Goal: Find specific page/section: Find specific page/section

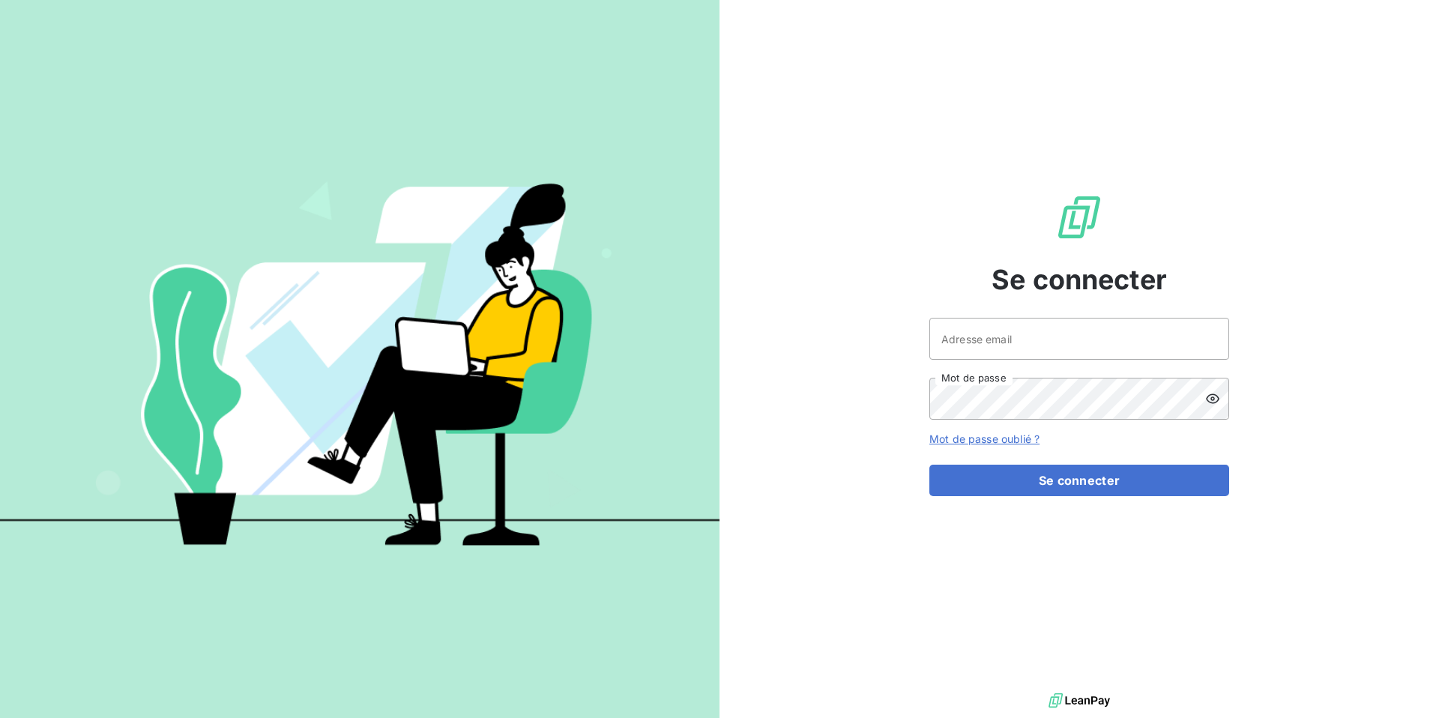
click at [974, 343] on input "Adresse email" at bounding box center [1079, 339] width 300 height 42
click at [987, 335] on input "admin" at bounding box center [1079, 339] width 300 height 42
paste input "ccbsav"
type input "admin@ccbsav"
click at [929, 465] on button "Se connecter" at bounding box center [1079, 480] width 300 height 31
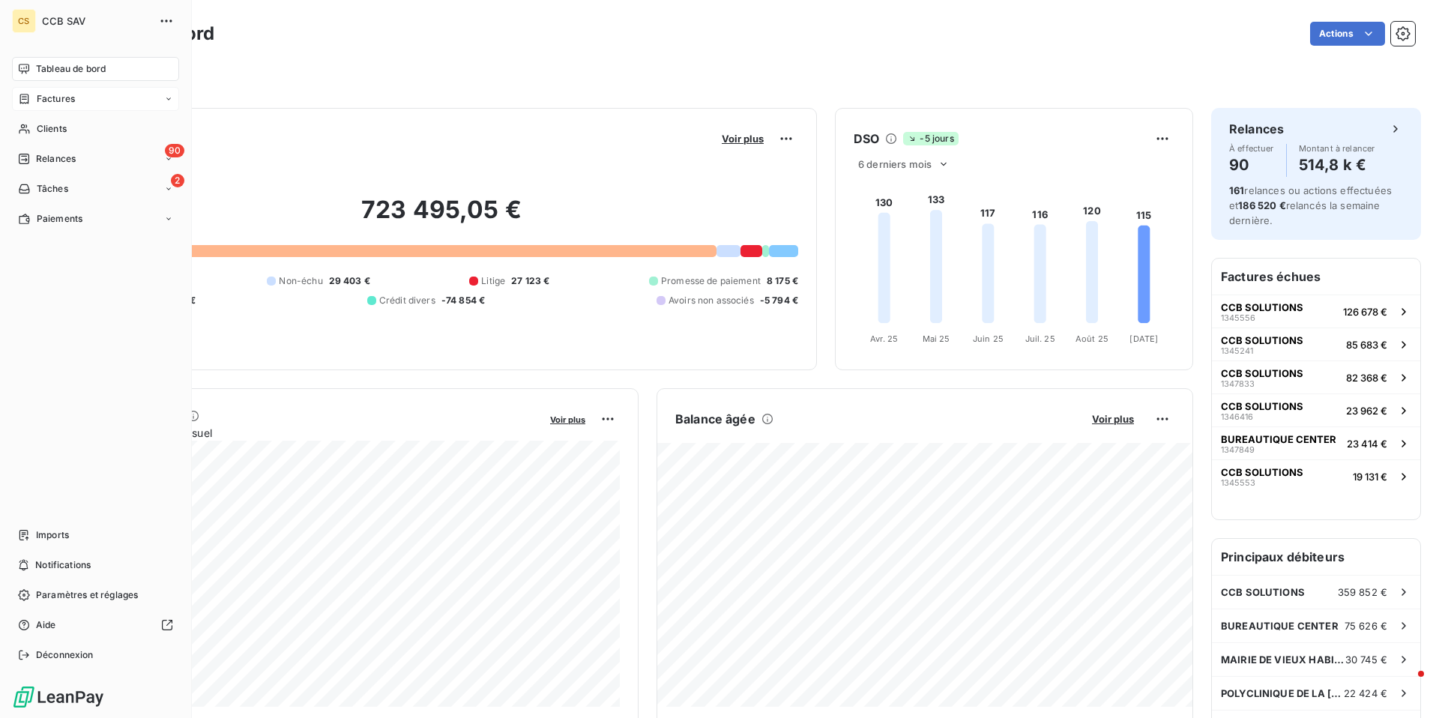
click at [64, 106] on div "Factures" at bounding box center [95, 99] width 167 height 24
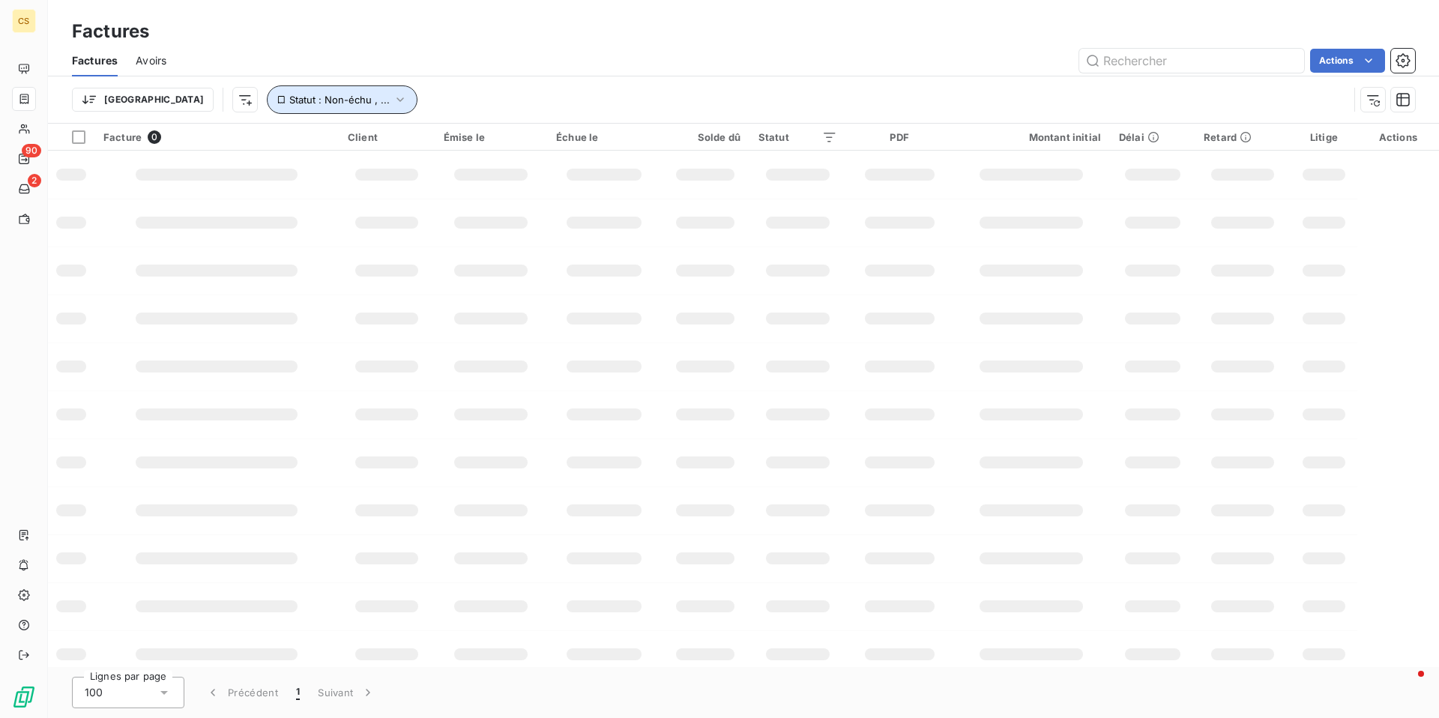
click at [267, 90] on button "Statut : Non-échu , ..." at bounding box center [342, 99] width 151 height 28
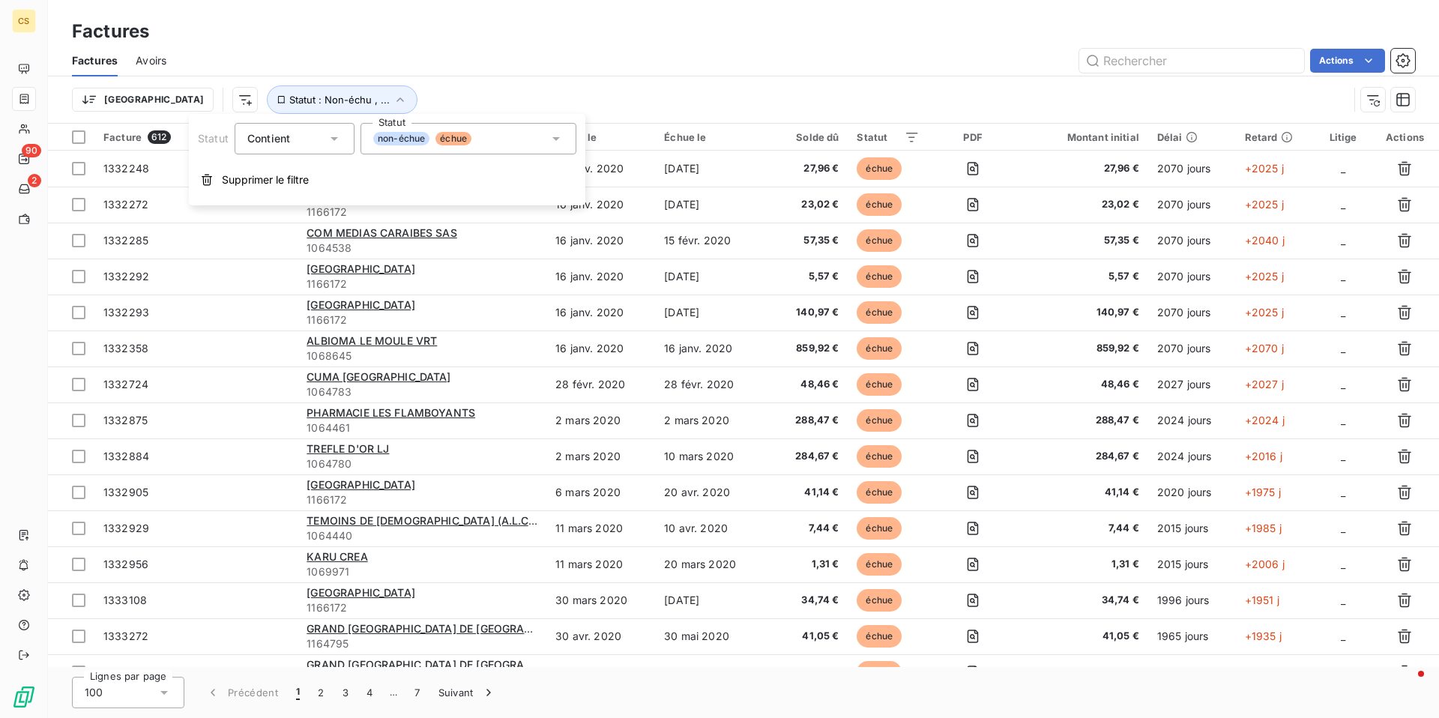
click at [513, 145] on div "non-échue échue" at bounding box center [469, 138] width 216 height 31
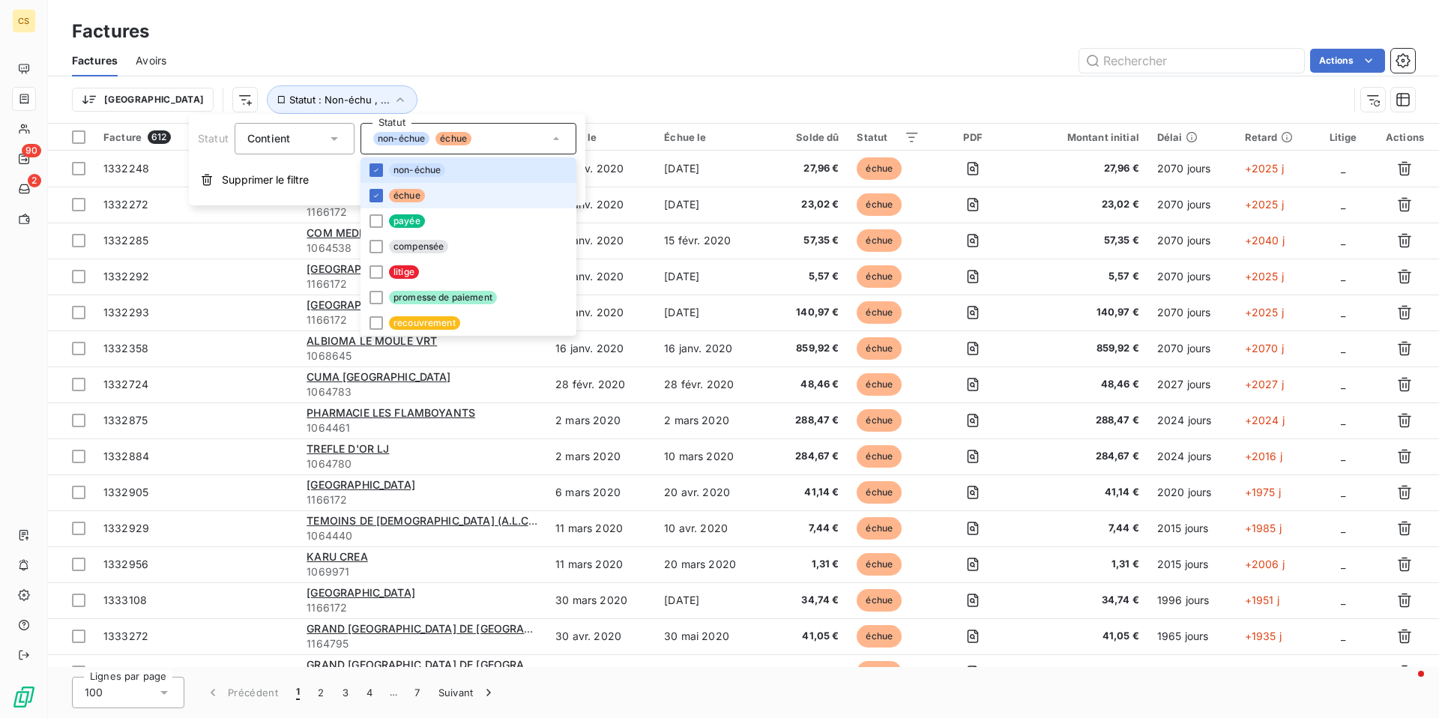
click at [423, 193] on span "échue" at bounding box center [407, 195] width 36 height 13
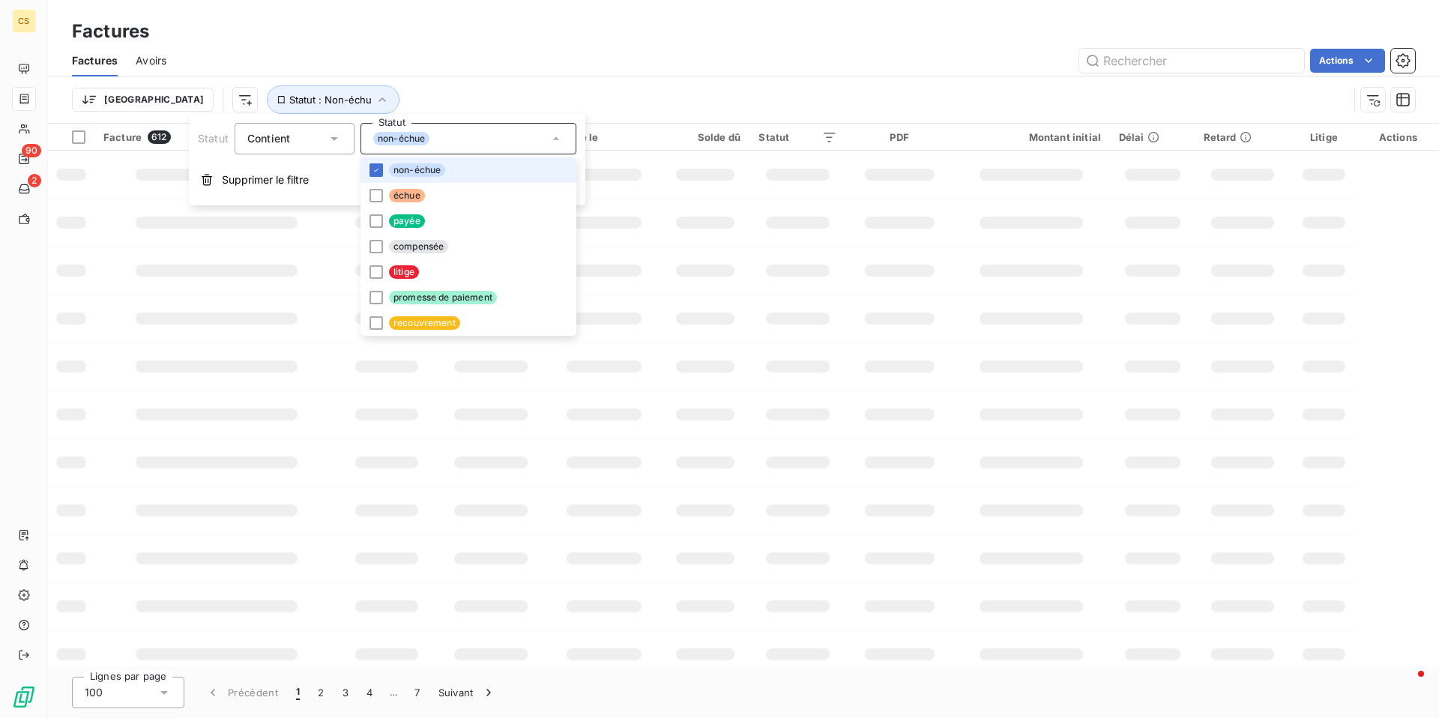
click at [422, 172] on span "non-échue" at bounding box center [417, 169] width 56 height 13
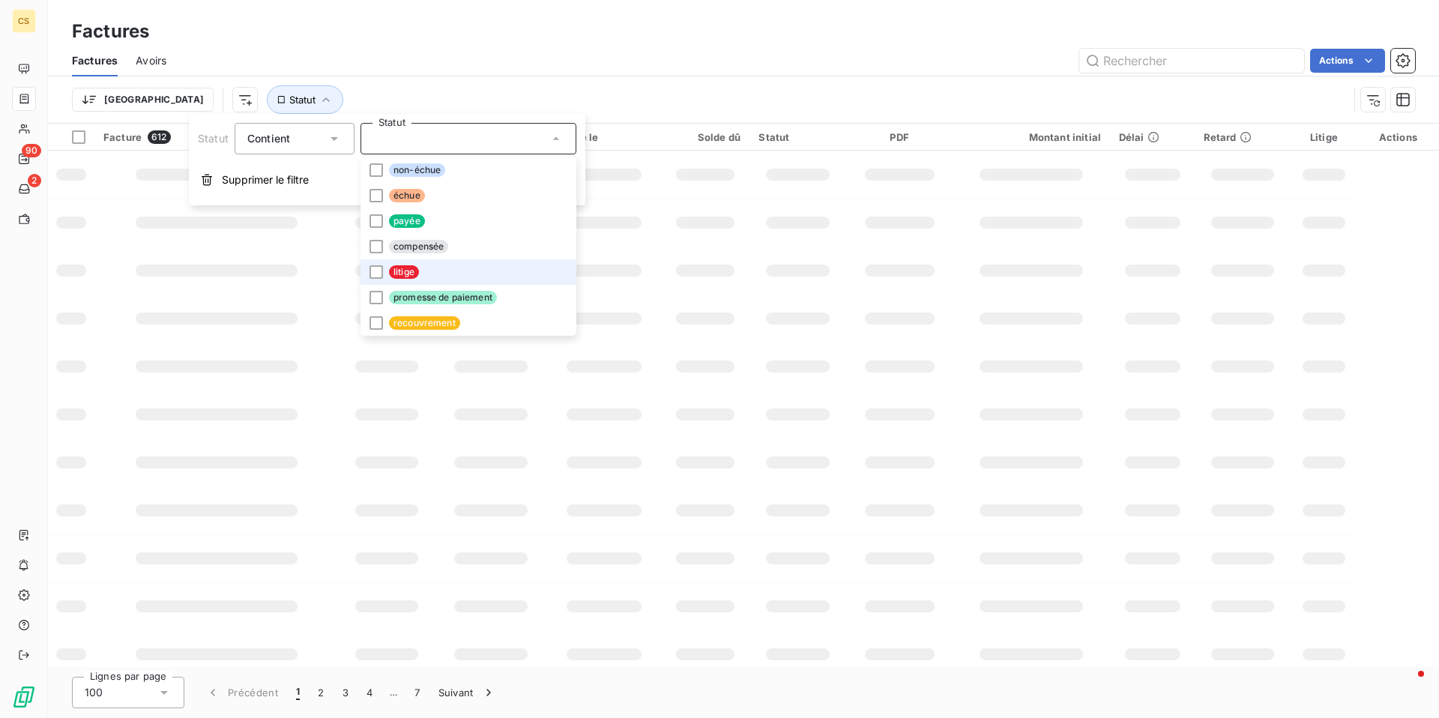
click at [422, 276] on li "litige" at bounding box center [469, 271] width 216 height 25
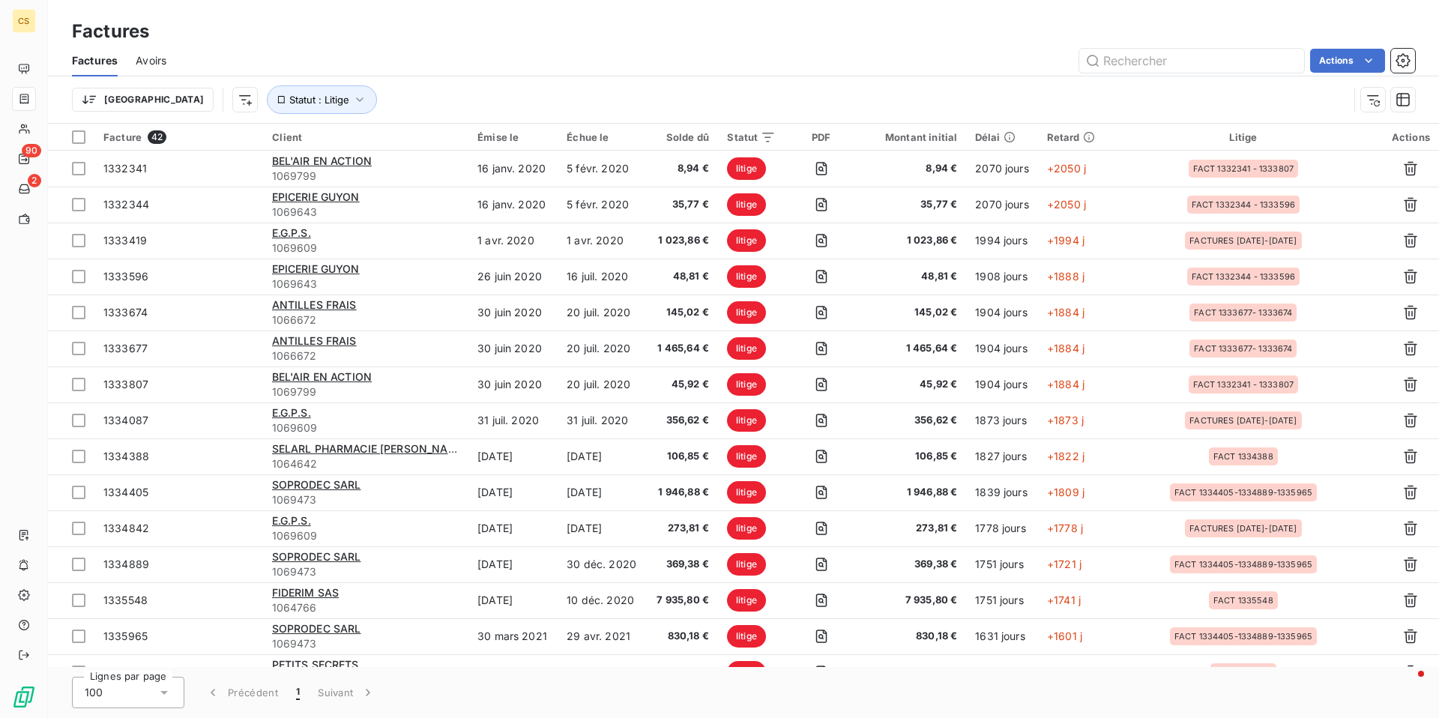
click at [511, 76] on div "Trier Statut : Litige" at bounding box center [743, 99] width 1343 height 46
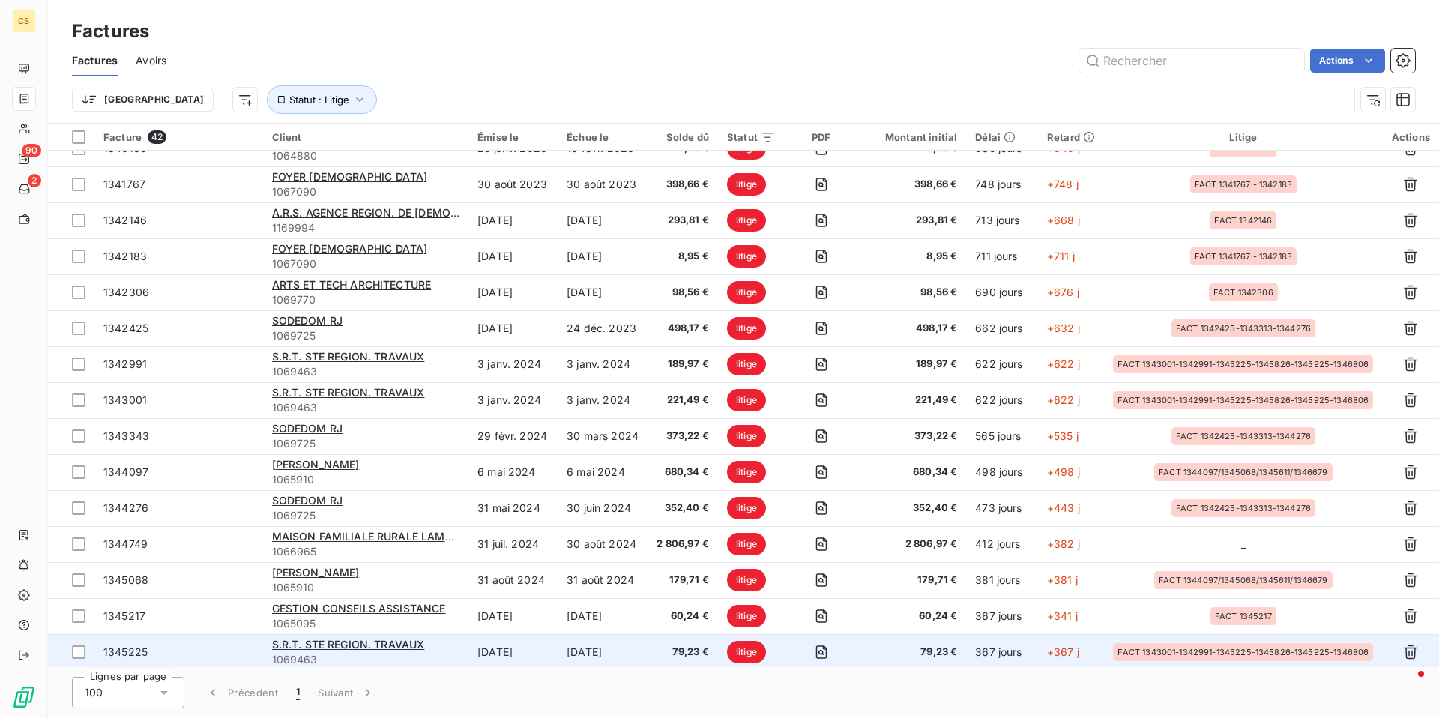
scroll to position [775, 0]
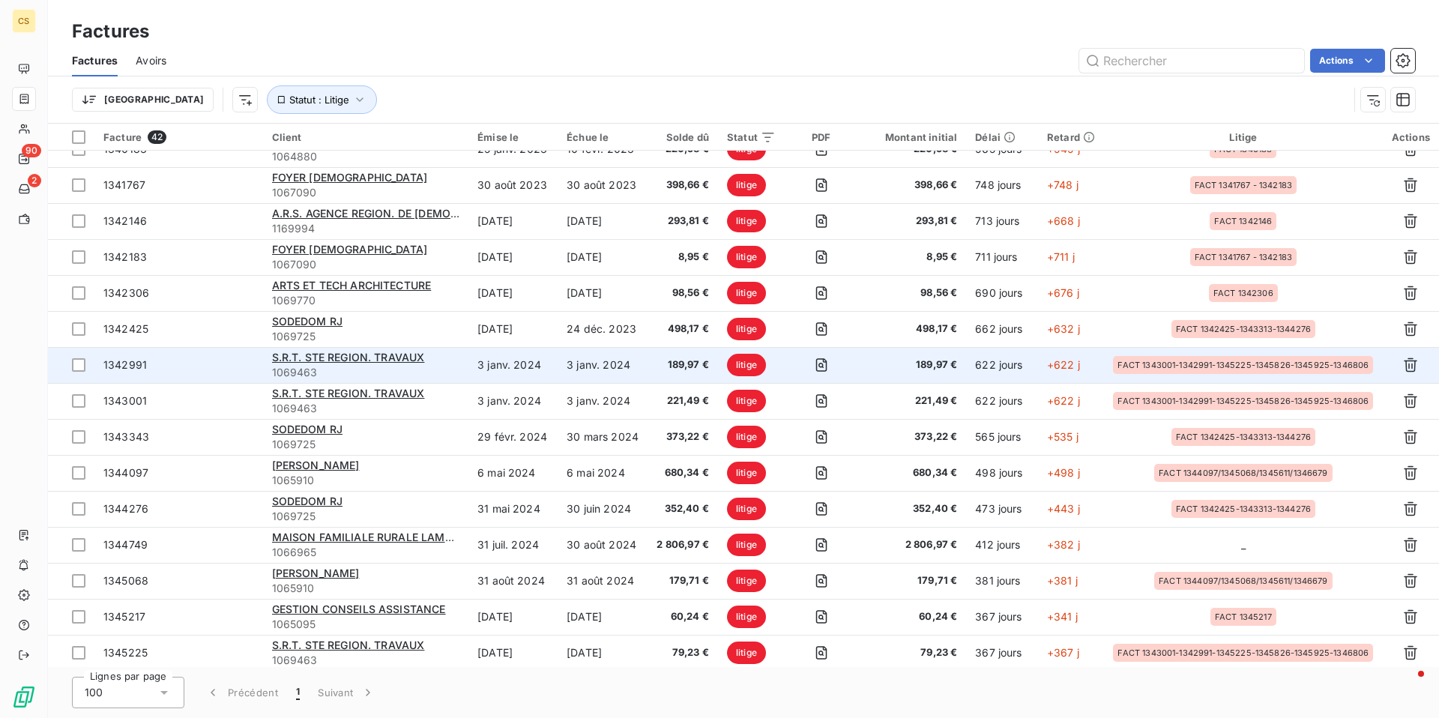
click at [615, 369] on td "3 janv. 2024" at bounding box center [603, 365] width 90 height 36
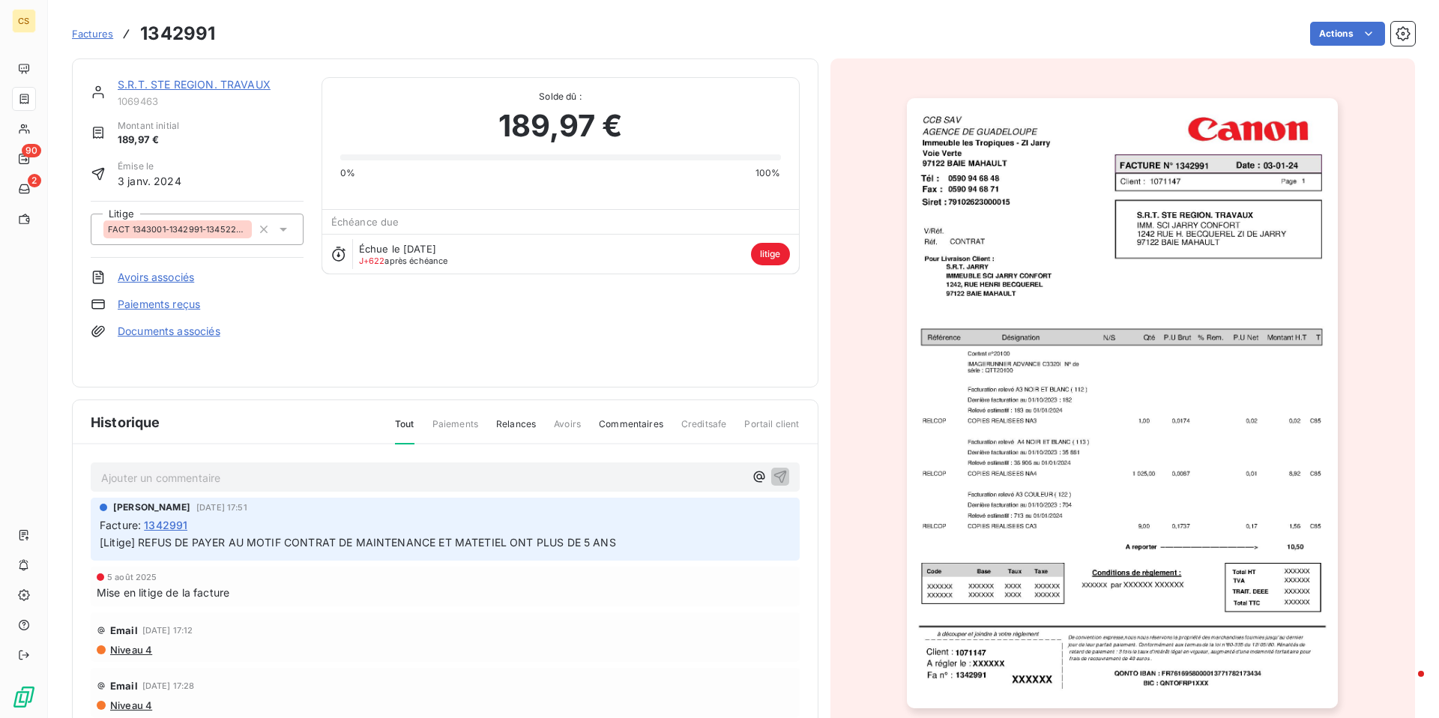
click at [219, 225] on span "FACT 1343001-1342991-1345225-1345826-1345925-1346806" at bounding box center [177, 229] width 139 height 9
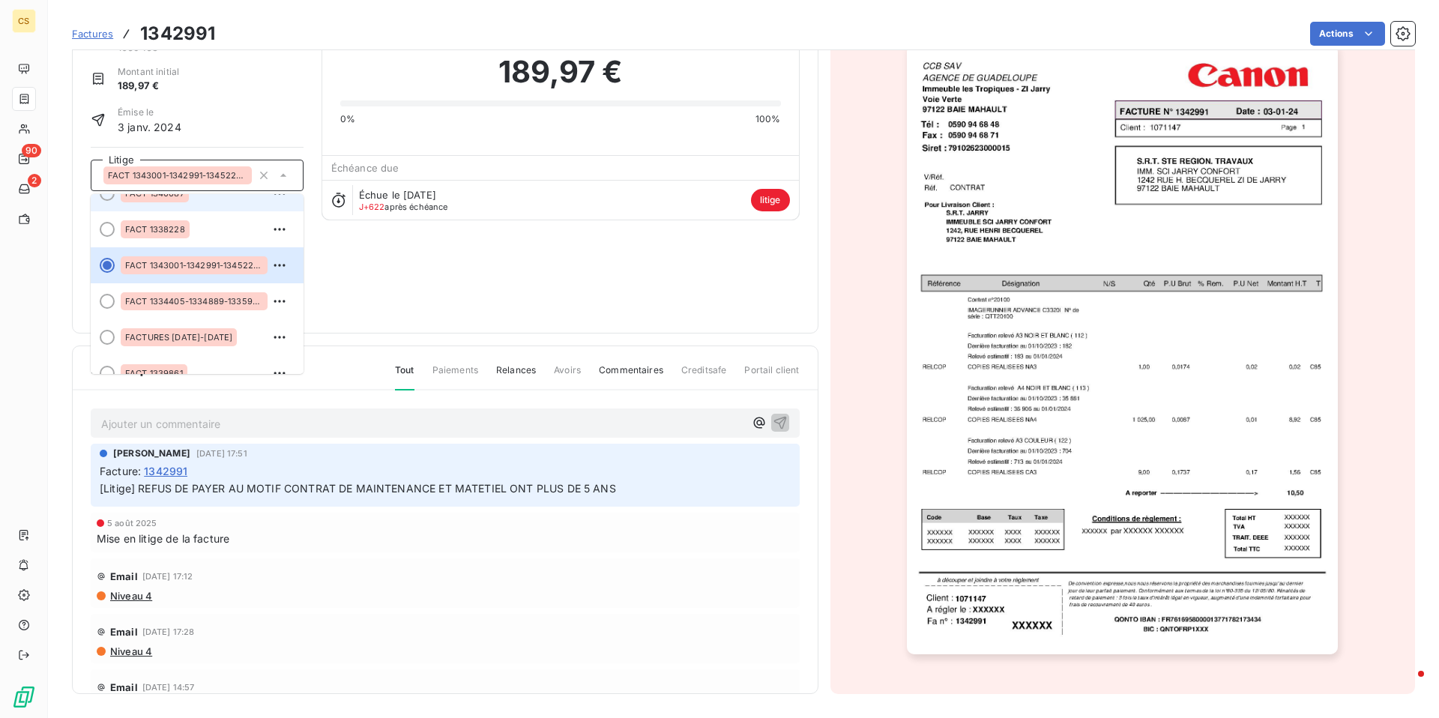
scroll to position [702, 0]
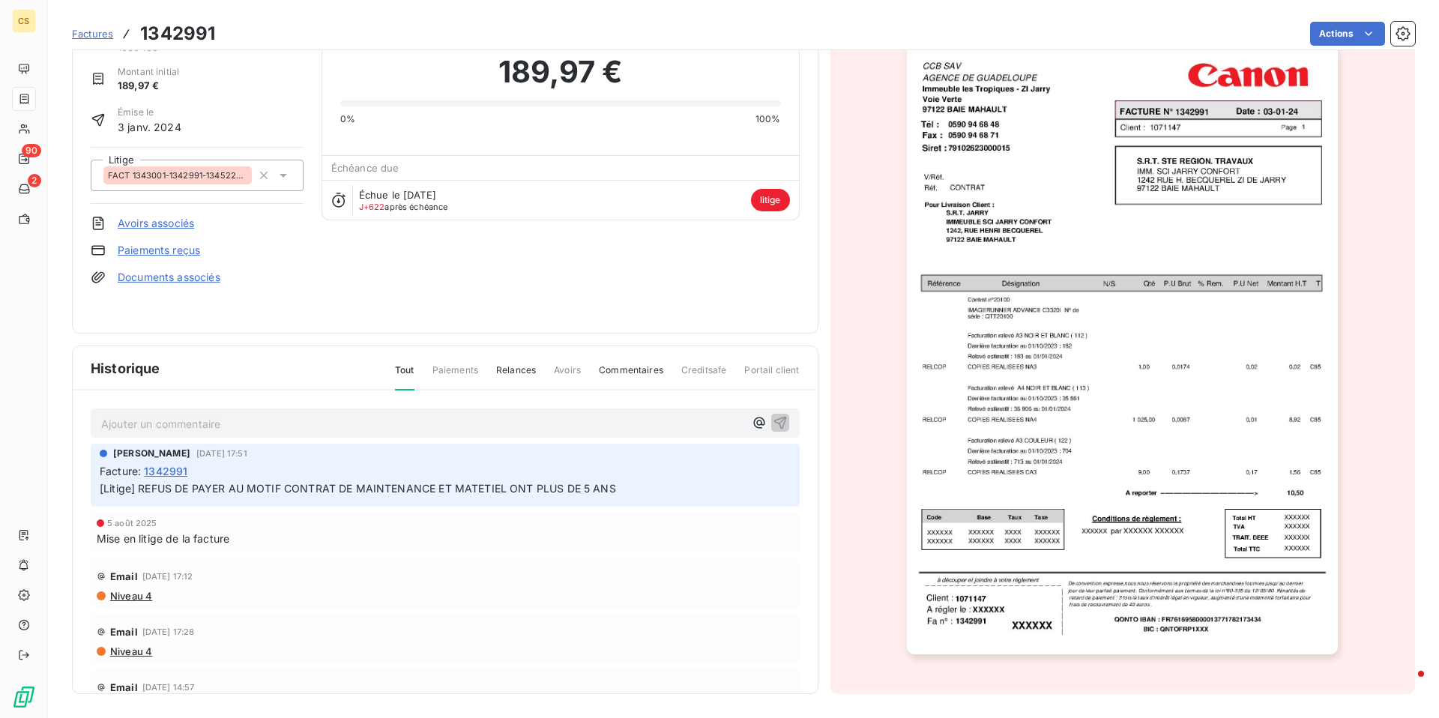
click at [406, 286] on div "S.R.T. STE REGION. TRAVAUX 1069463 Montant initial 189,97 € Émise le [DATE] Lit…" at bounding box center [445, 169] width 709 height 292
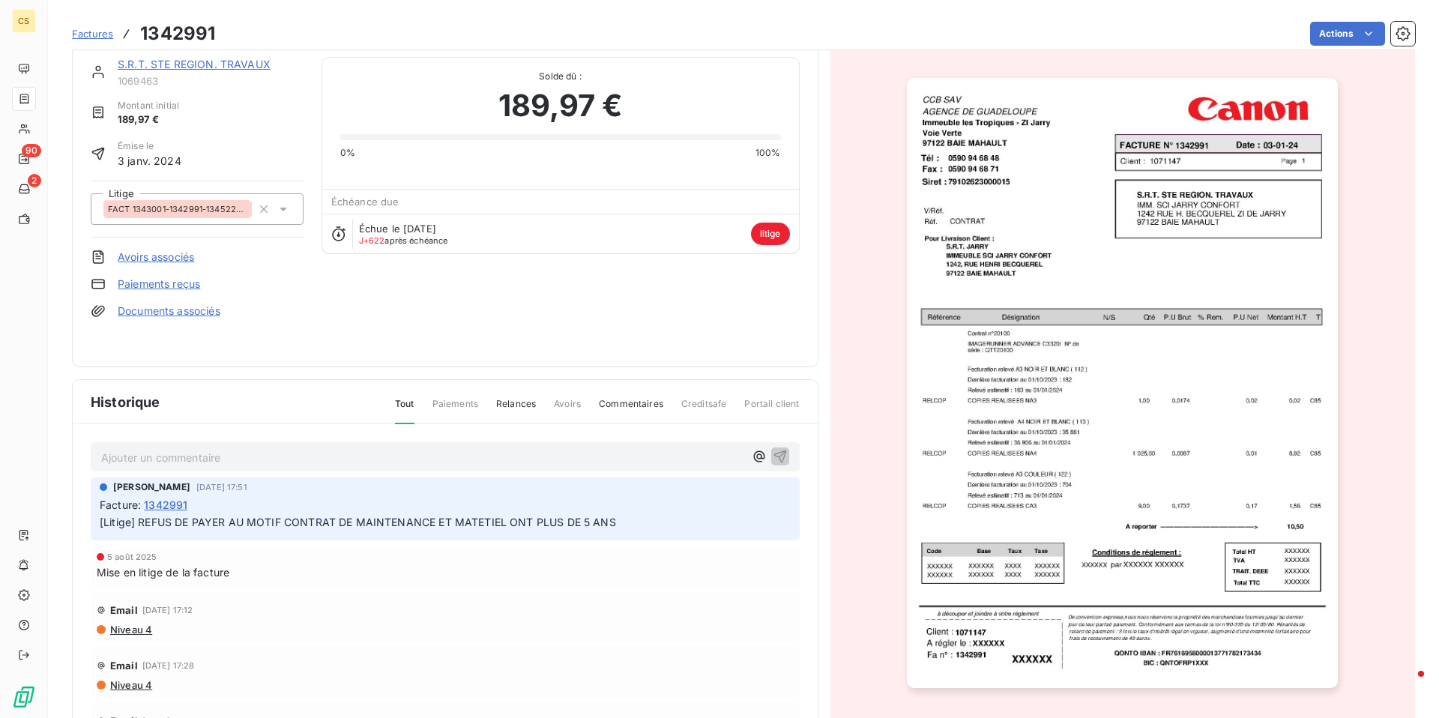
scroll to position [0, 0]
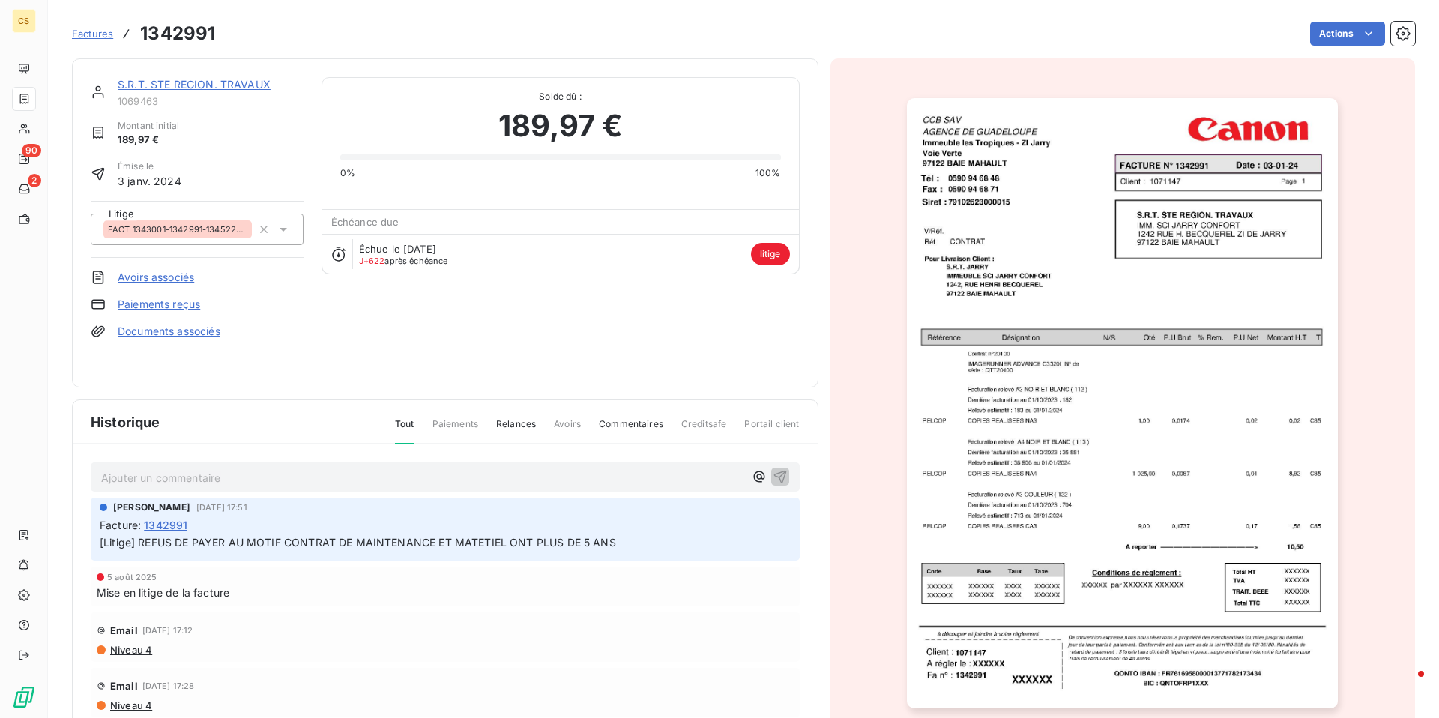
click at [210, 84] on link "S.R.T. STE REGION. TRAVAUX" at bounding box center [194, 84] width 153 height 13
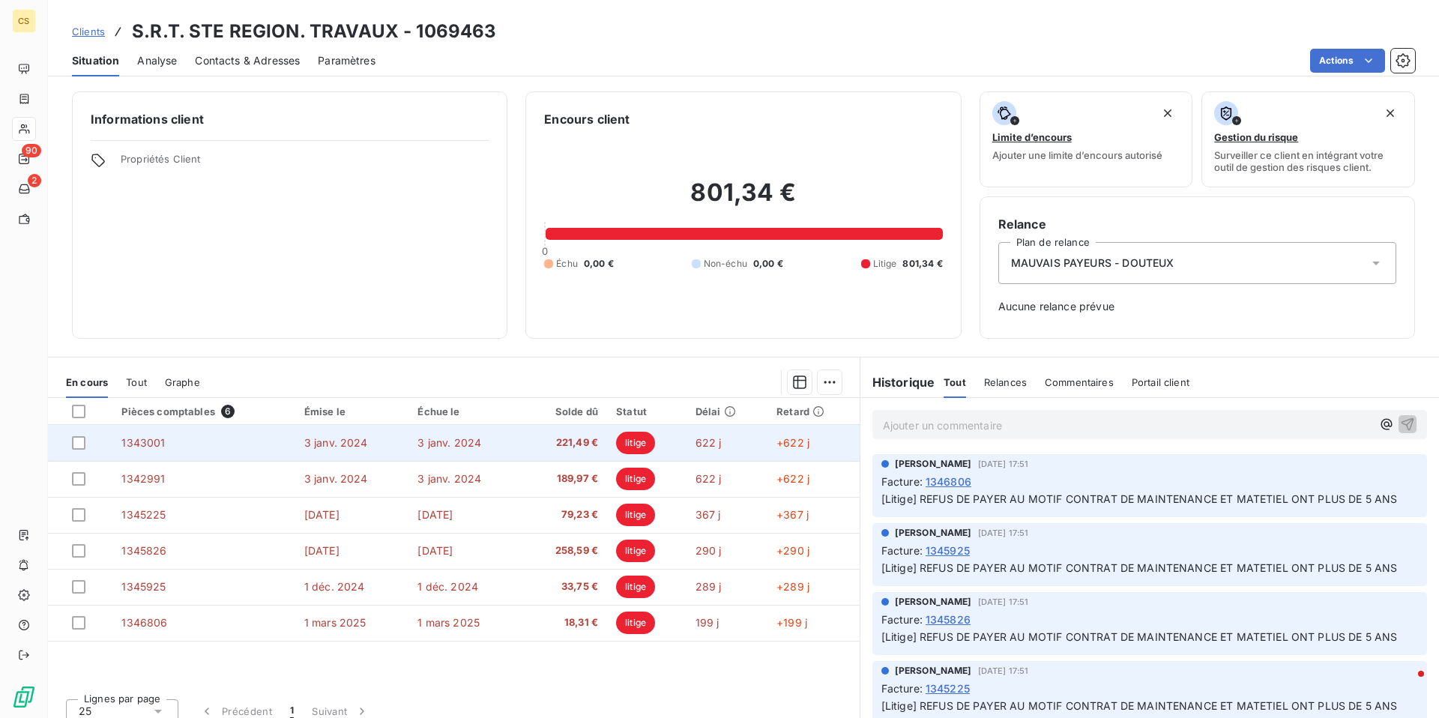
click at [228, 444] on td "1343001" at bounding box center [203, 443] width 182 height 36
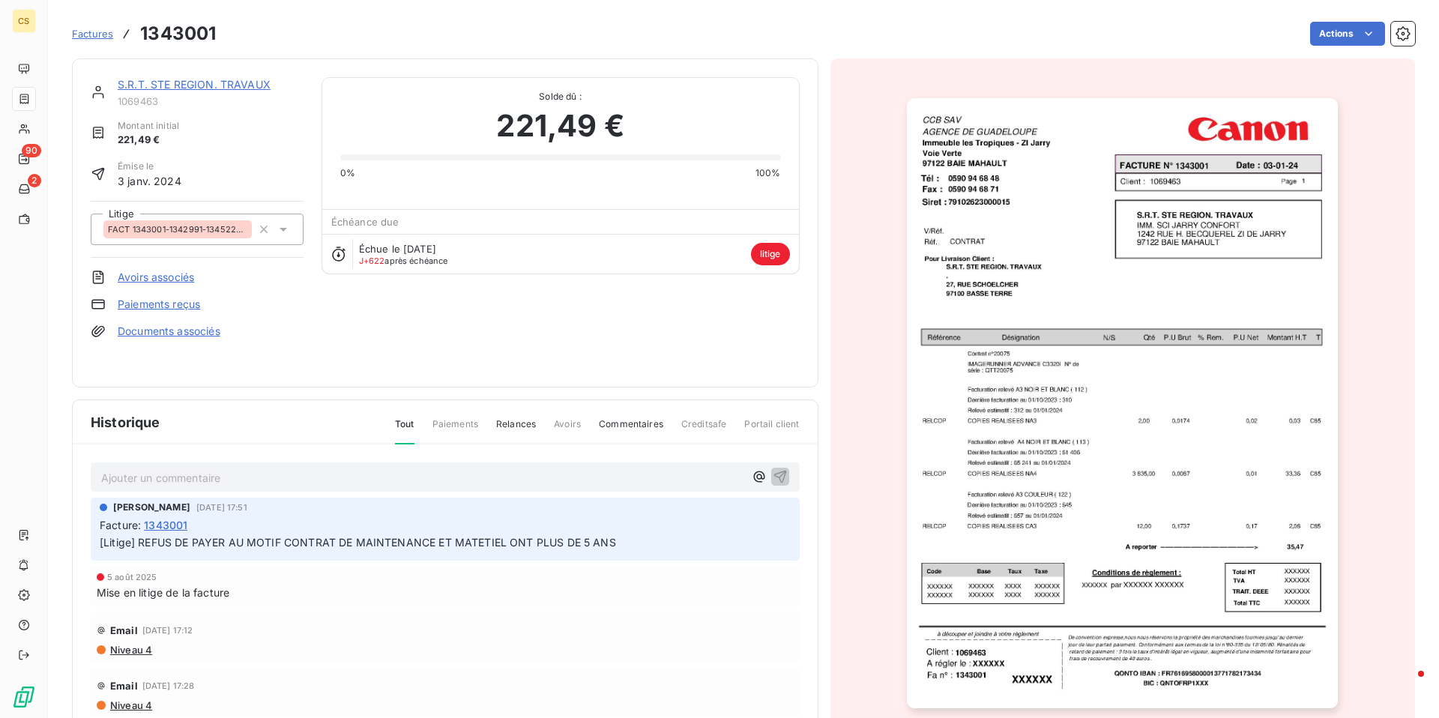
click at [190, 84] on link "S.R.T. STE REGION. TRAVAUX" at bounding box center [194, 84] width 153 height 13
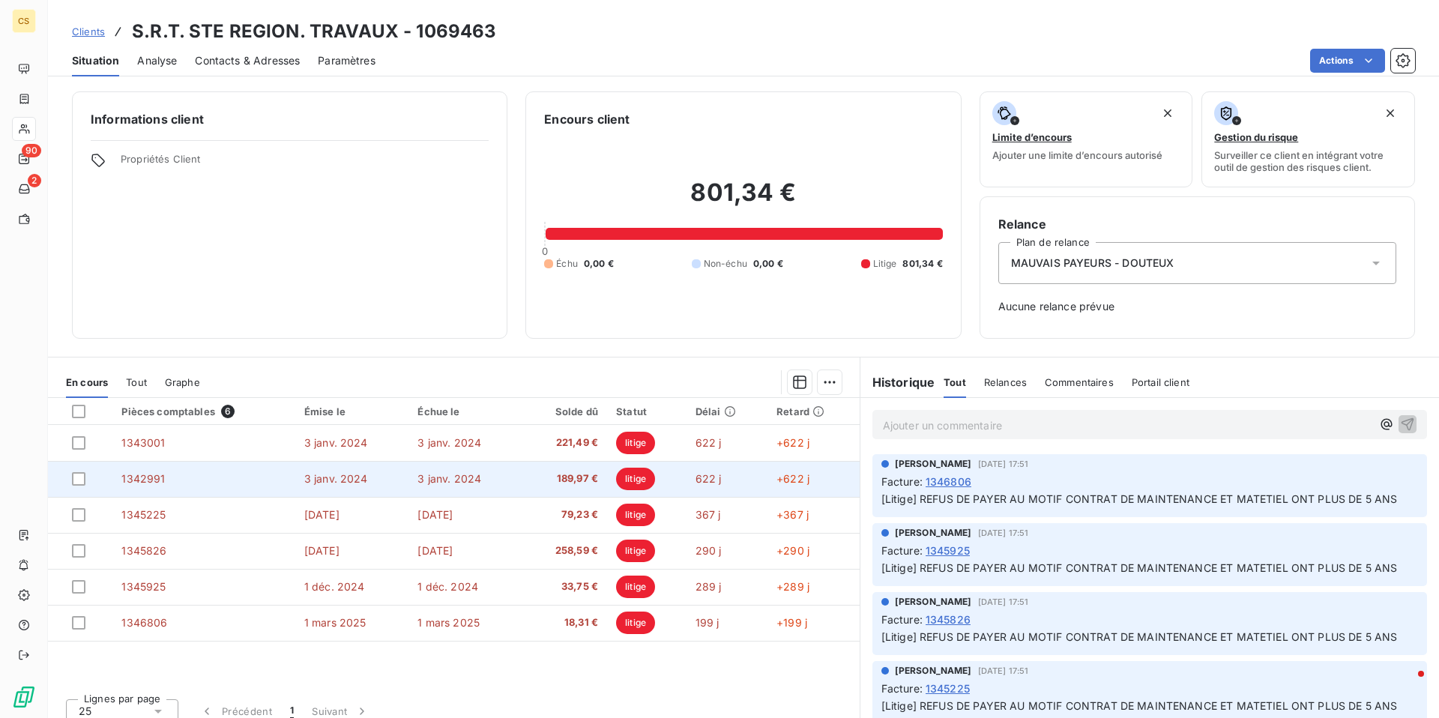
click at [221, 486] on td "1342991" at bounding box center [203, 479] width 182 height 36
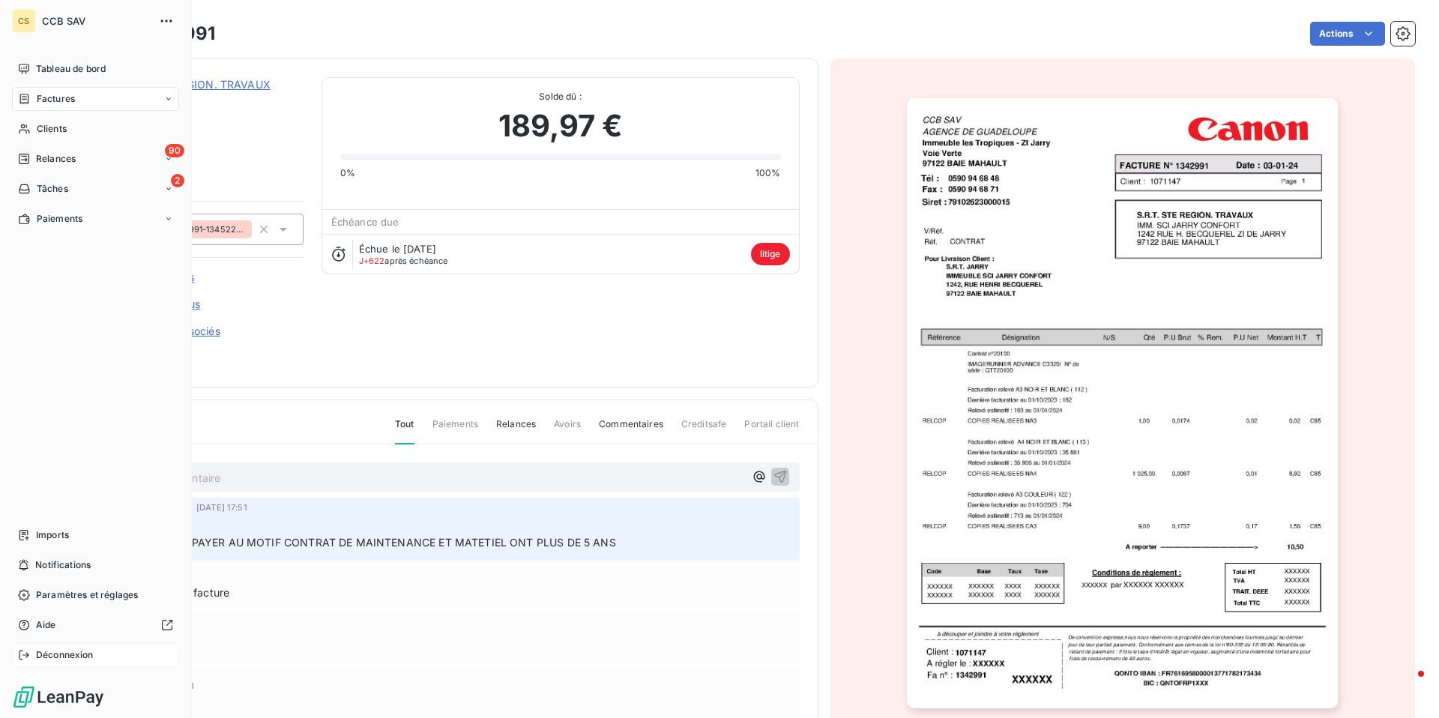
click at [37, 657] on span "Déconnexion" at bounding box center [65, 654] width 58 height 13
